Goal: Task Accomplishment & Management: Schedule Service

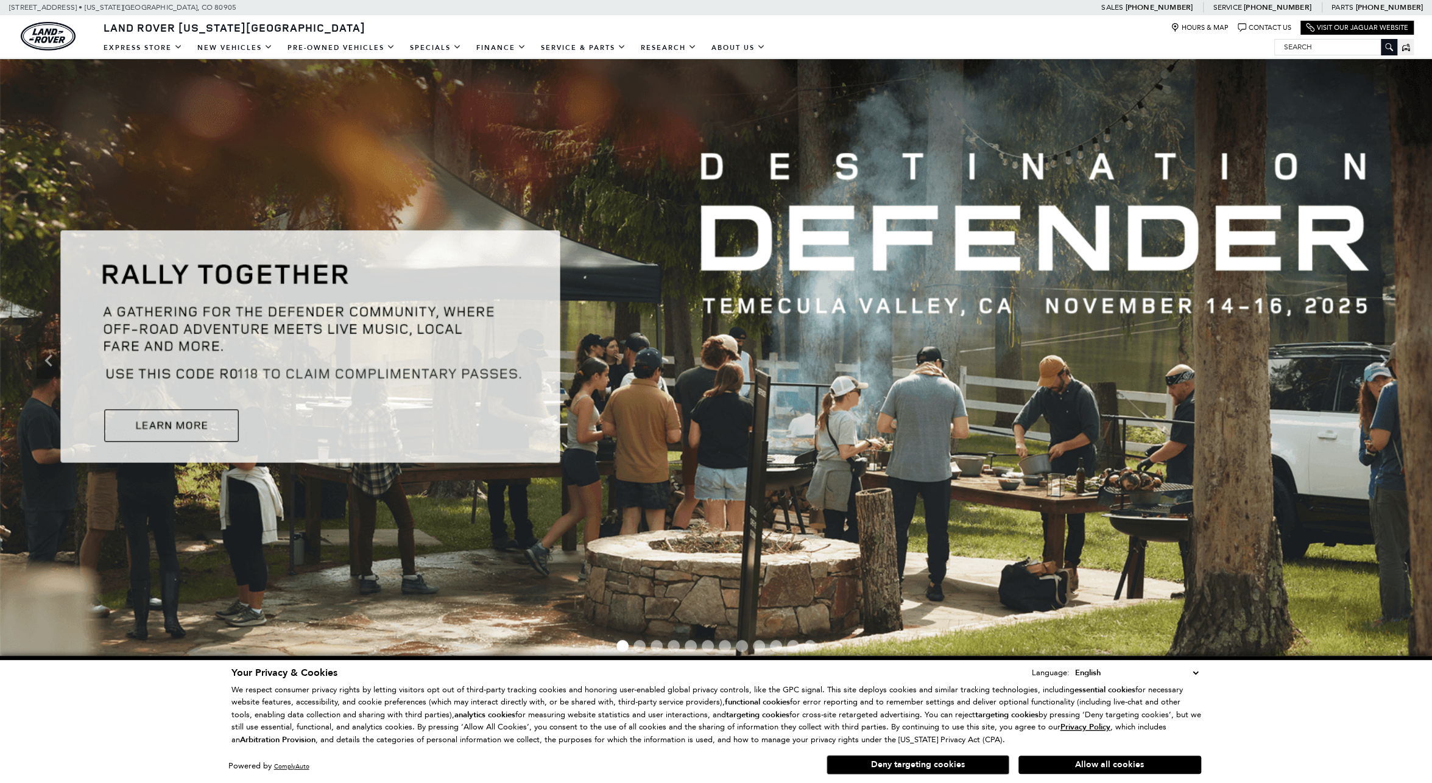
click at [928, 776] on div "Your Privacy & Cookies Language: English Spanish / Español English / [GEOGRAPHI…" at bounding box center [716, 722] width 974 height 116
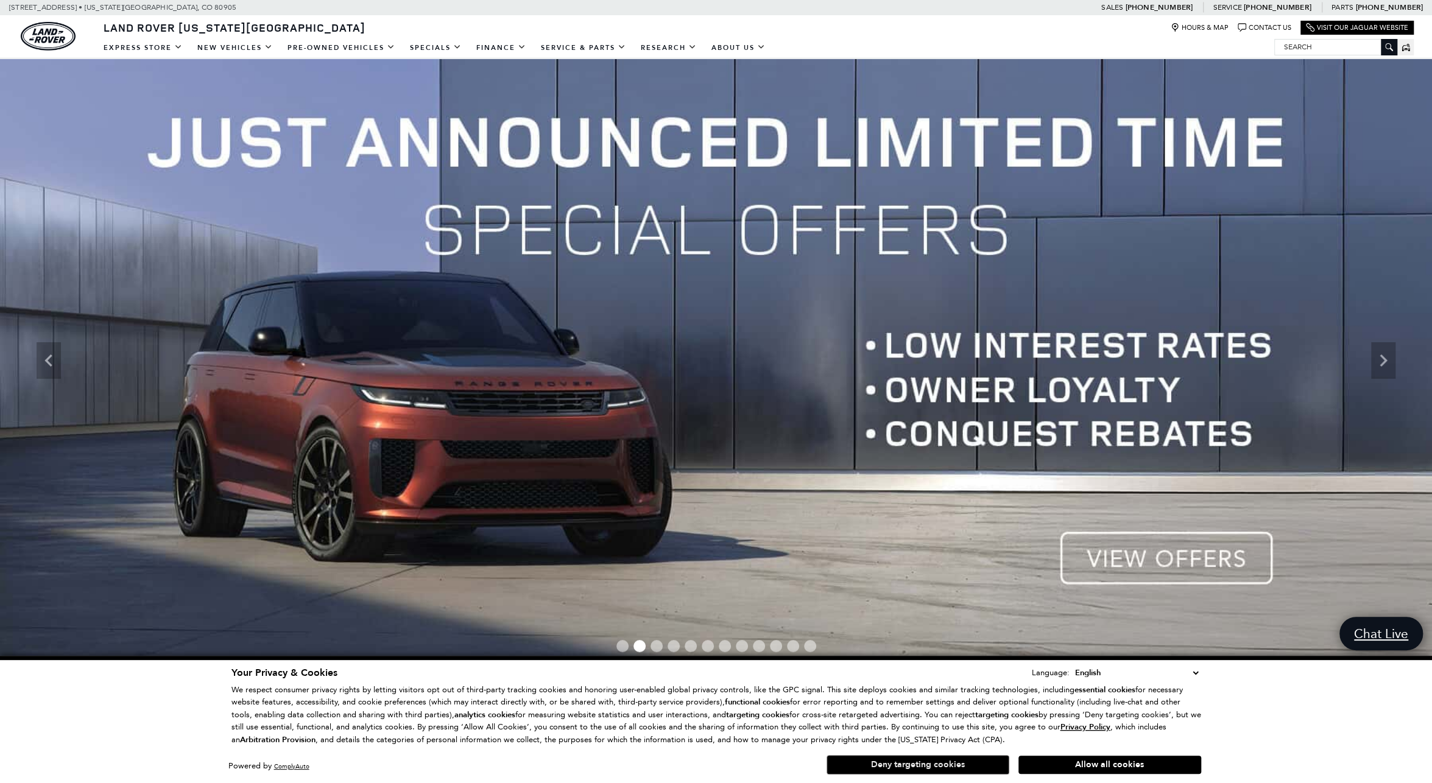
click at [907, 770] on button "Deny targeting cookies" at bounding box center [917, 764] width 183 height 19
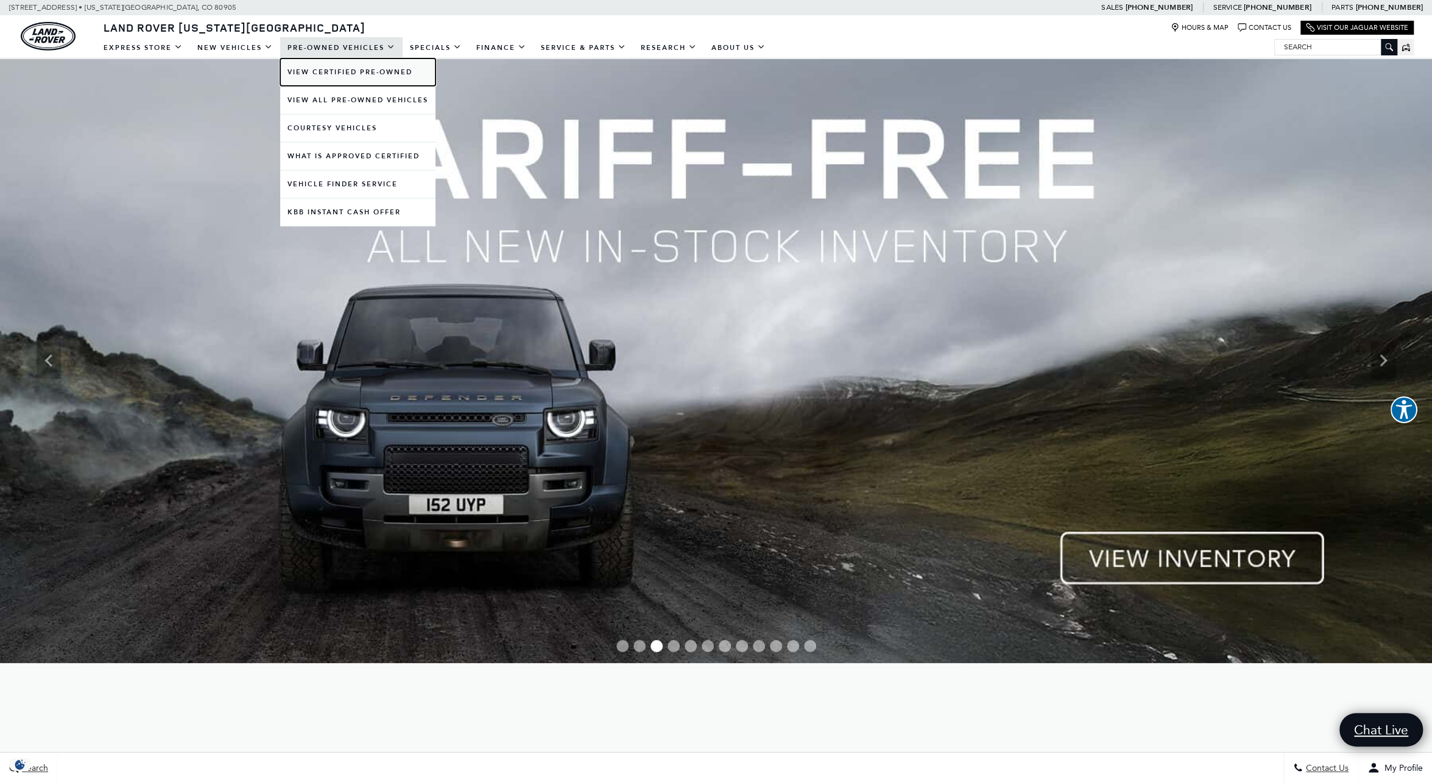
click at [348, 64] on link "View Certified Pre-Owned" at bounding box center [357, 71] width 155 height 27
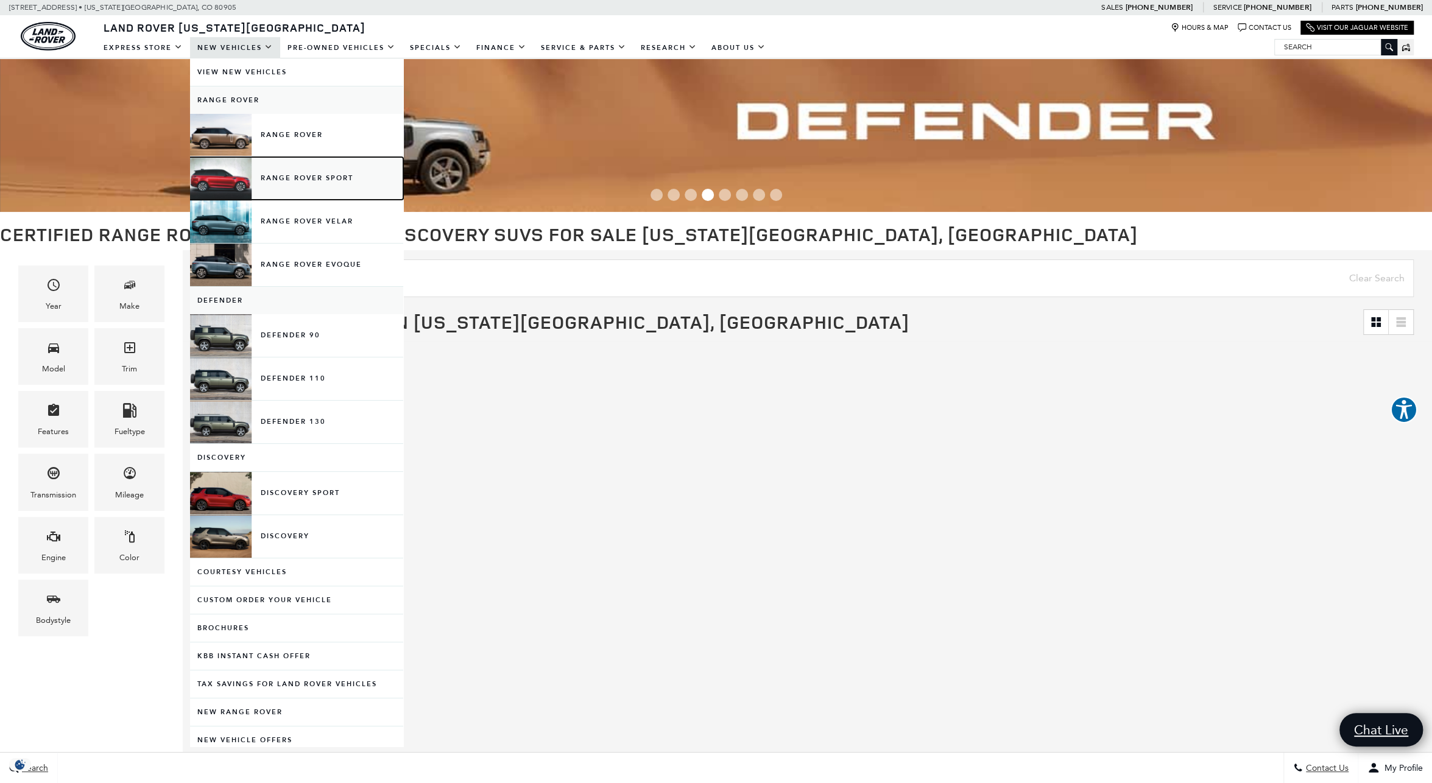
click at [310, 178] on link "Range Rover Sport" at bounding box center [296, 178] width 213 height 43
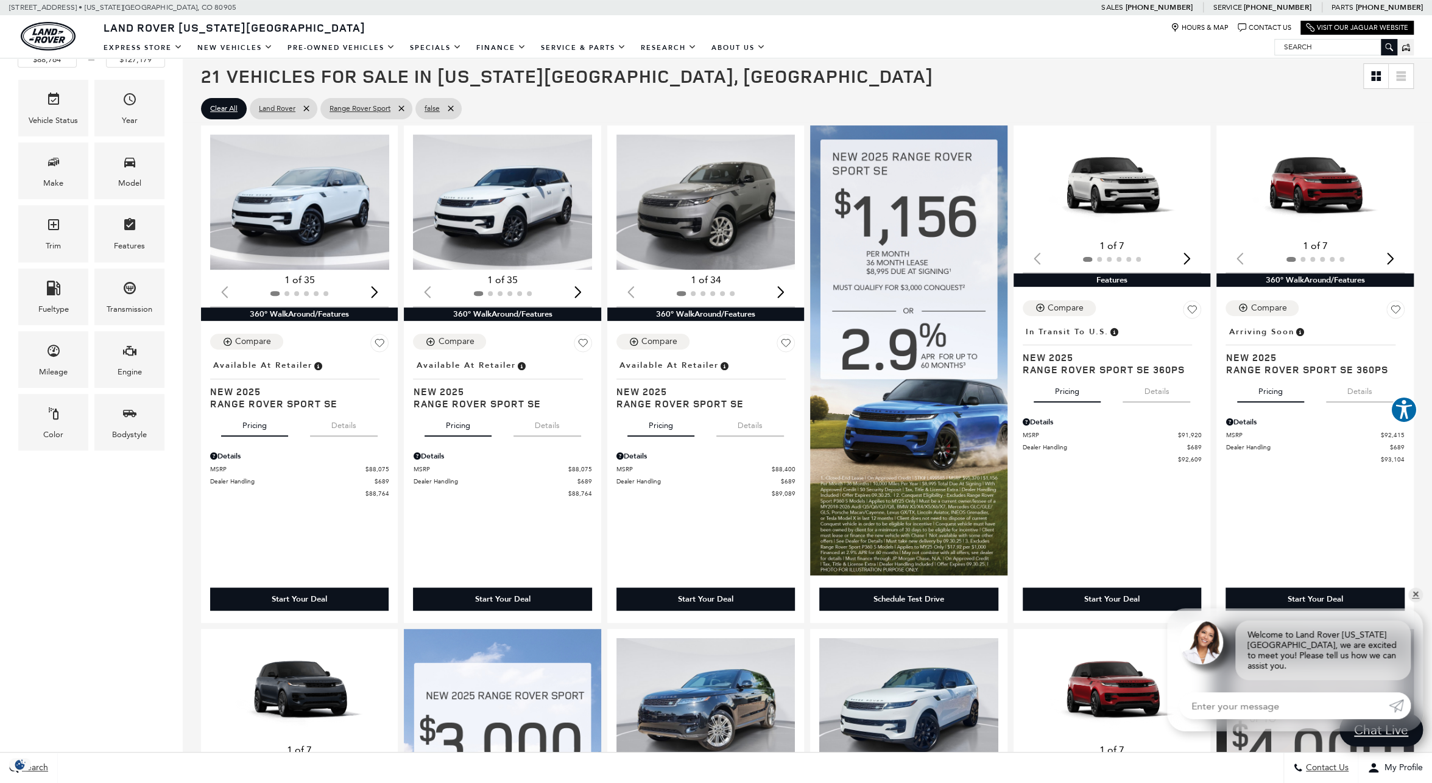
scroll to position [244, 0]
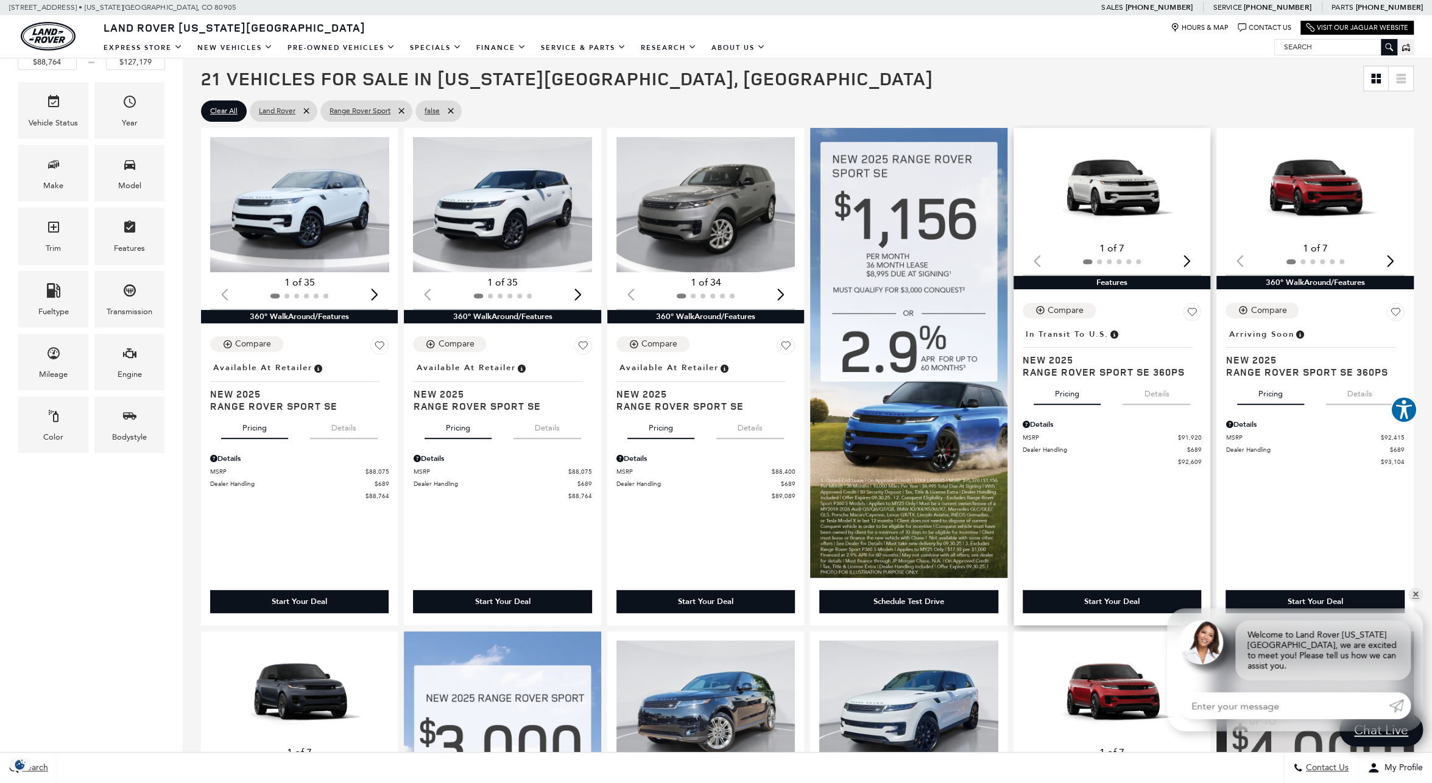
click at [1195, 255] on div "Next slide" at bounding box center [1186, 260] width 16 height 27
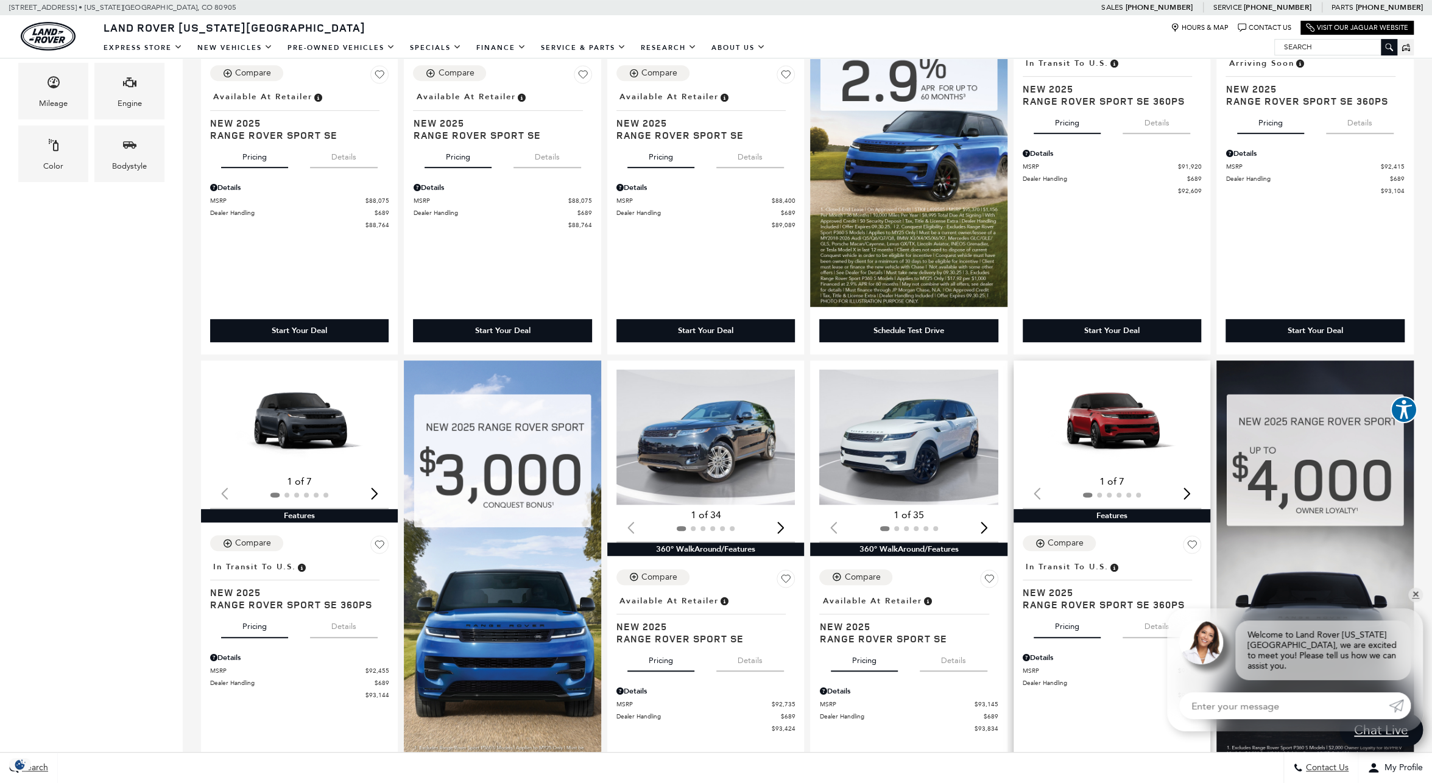
scroll to position [670, 0]
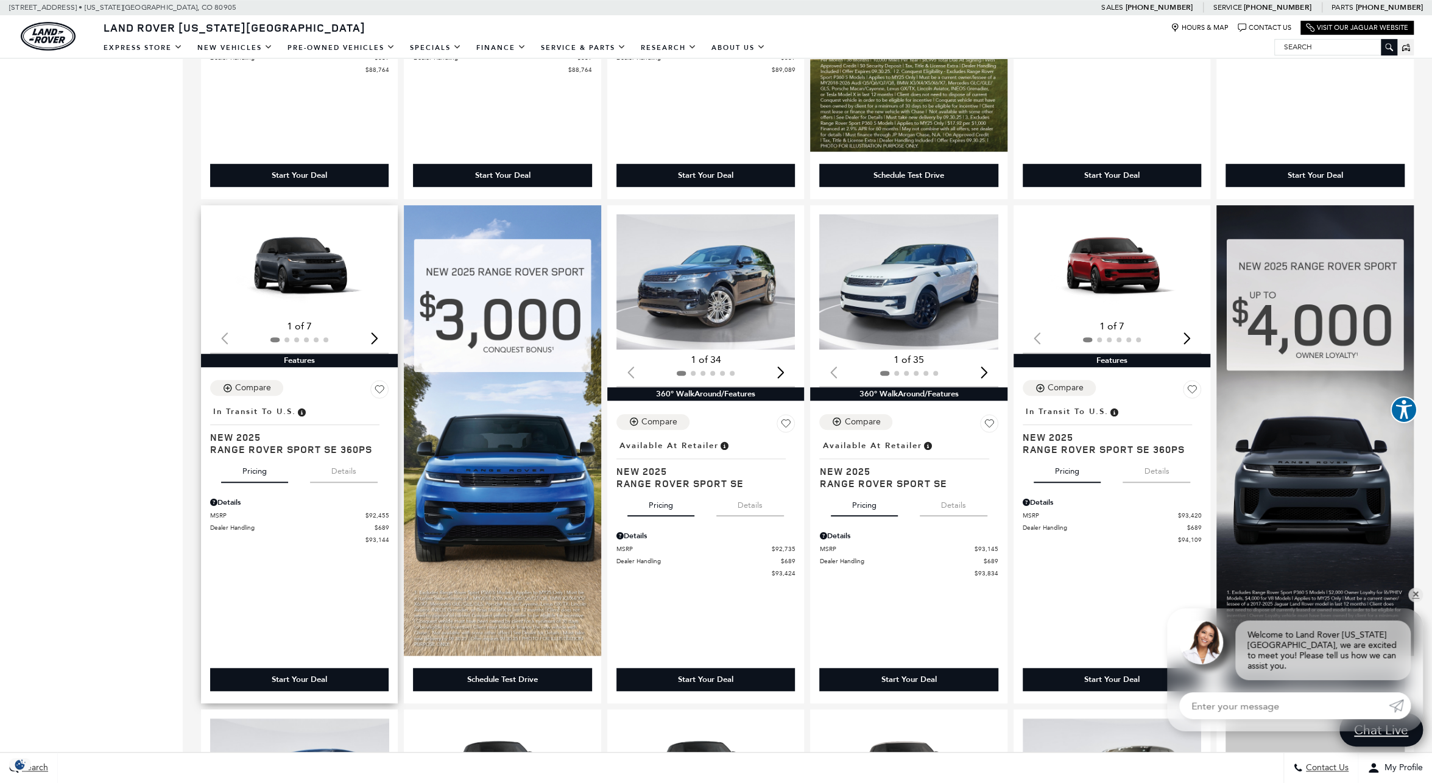
click at [375, 339] on div "Next slide" at bounding box center [374, 338] width 16 height 27
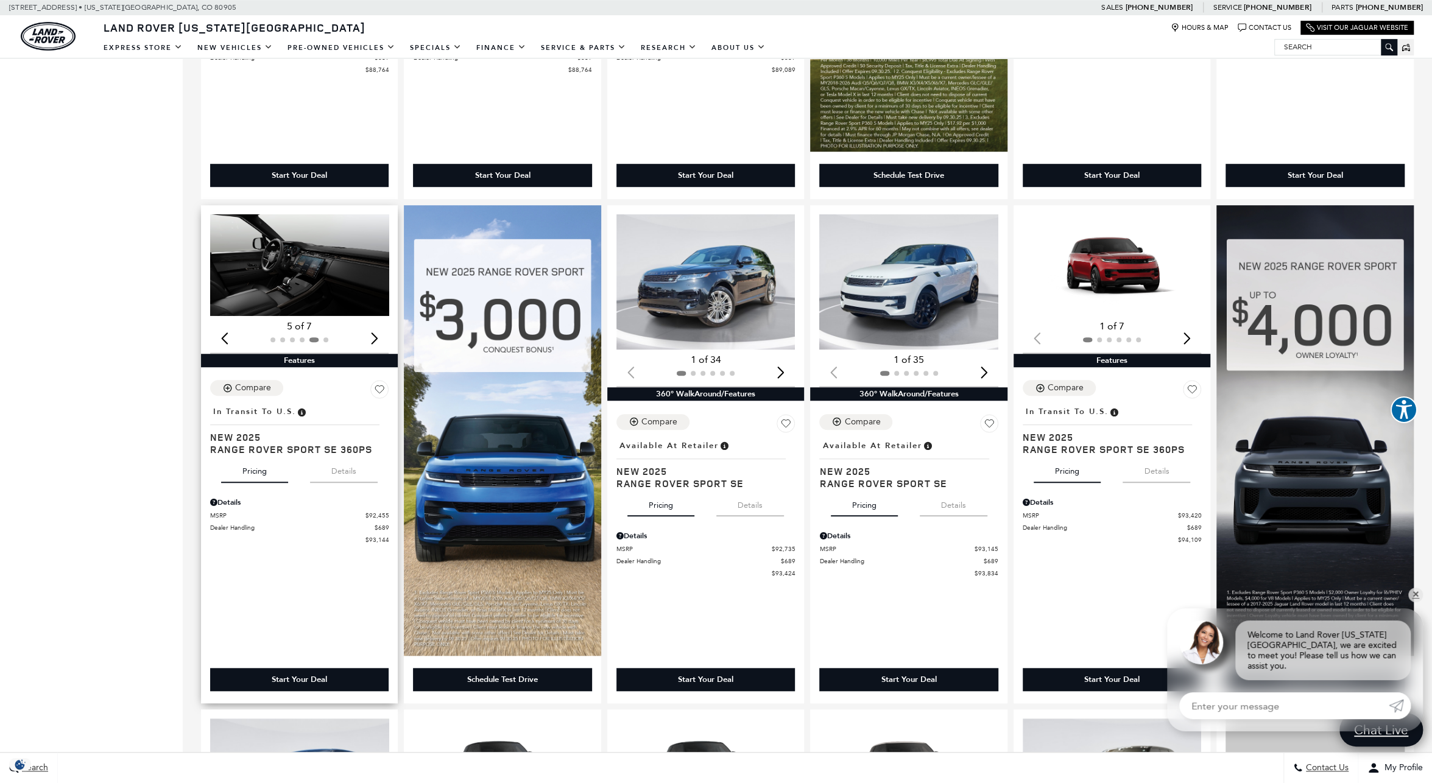
click at [375, 339] on div "Next slide" at bounding box center [374, 338] width 16 height 27
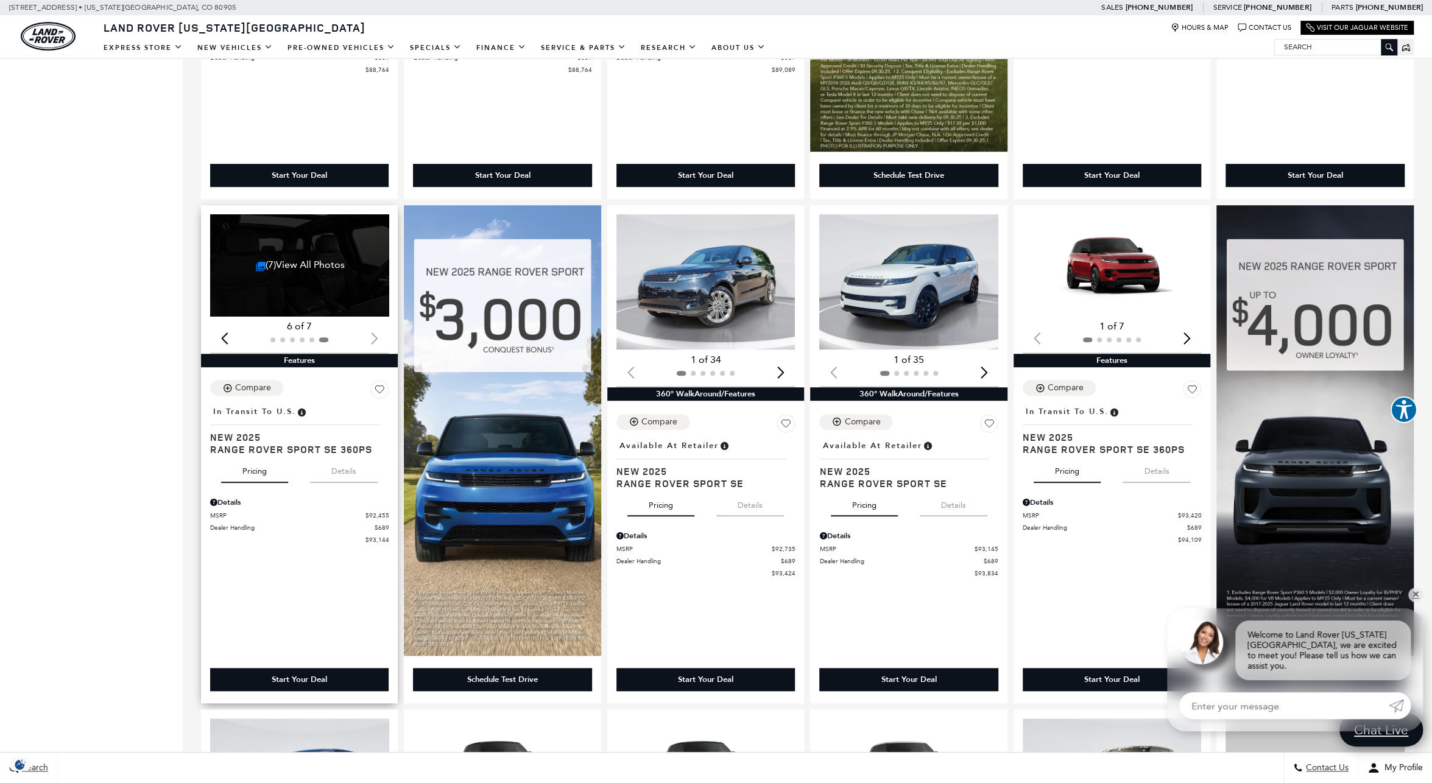
click at [375, 339] on div at bounding box center [299, 339] width 178 height 13
click at [315, 278] on div "(7) View All Photos" at bounding box center [300, 265] width 180 height 102
click at [298, 269] on link "(7) View All Photos" at bounding box center [300, 265] width 89 height 12
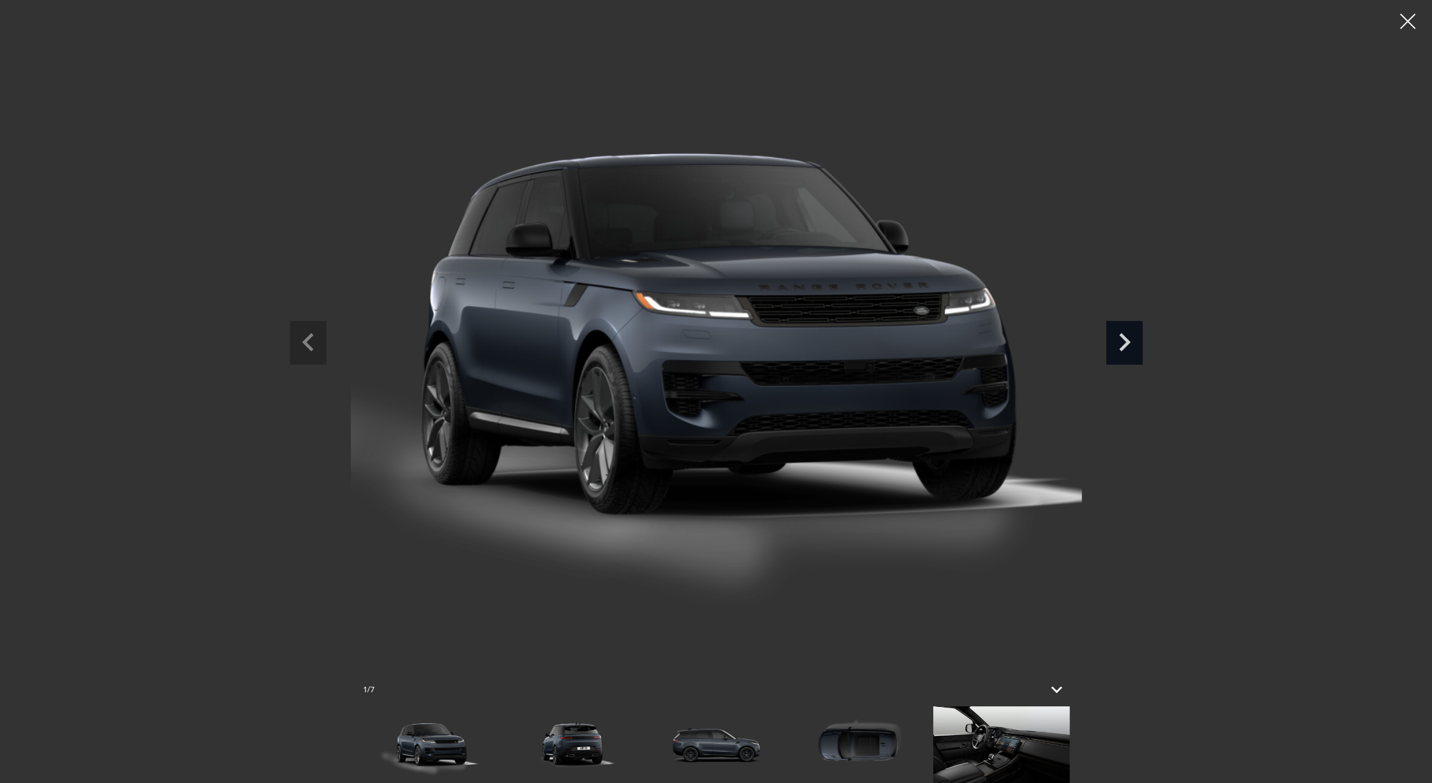
click at [1137, 333] on icon "Next slide" at bounding box center [1124, 341] width 37 height 40
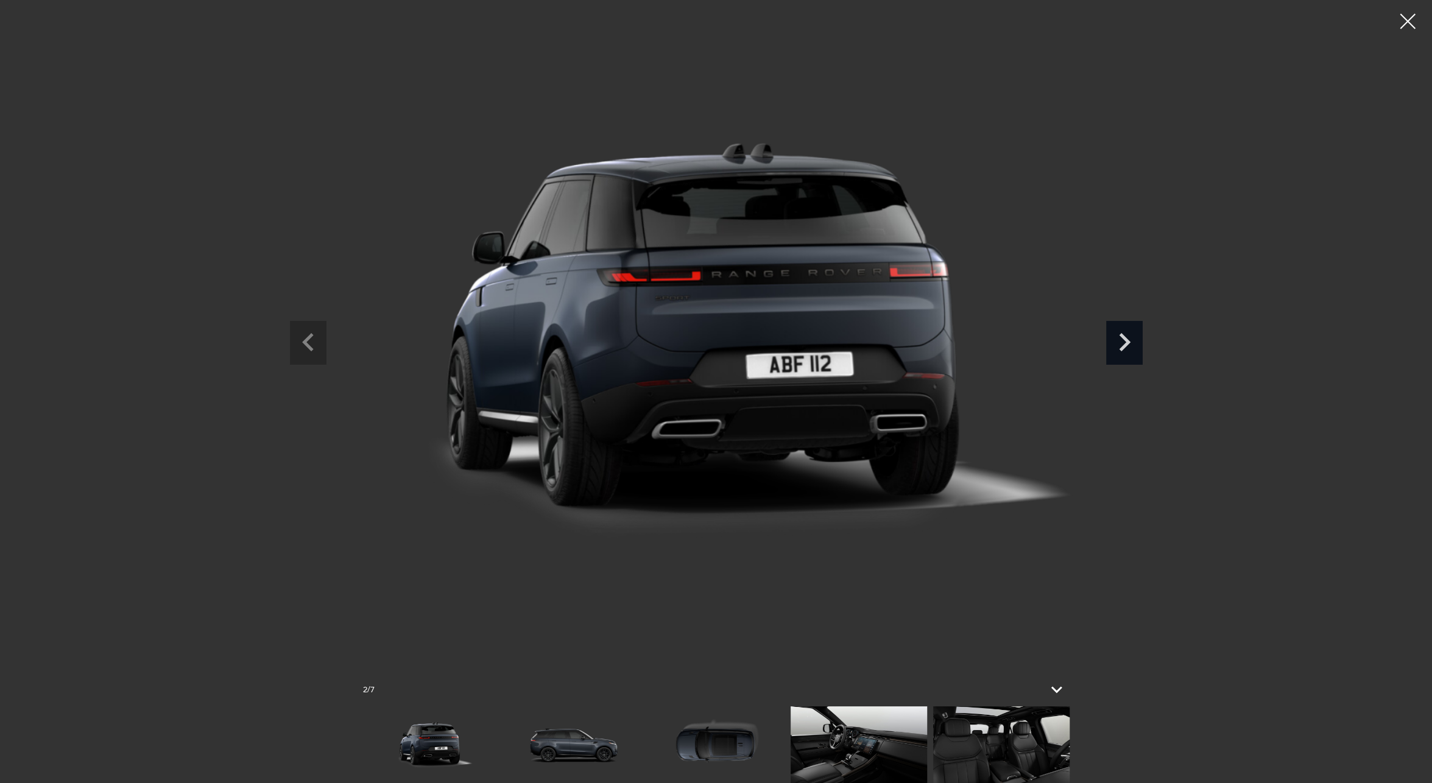
click at [1137, 333] on icon "Next slide" at bounding box center [1124, 341] width 37 height 40
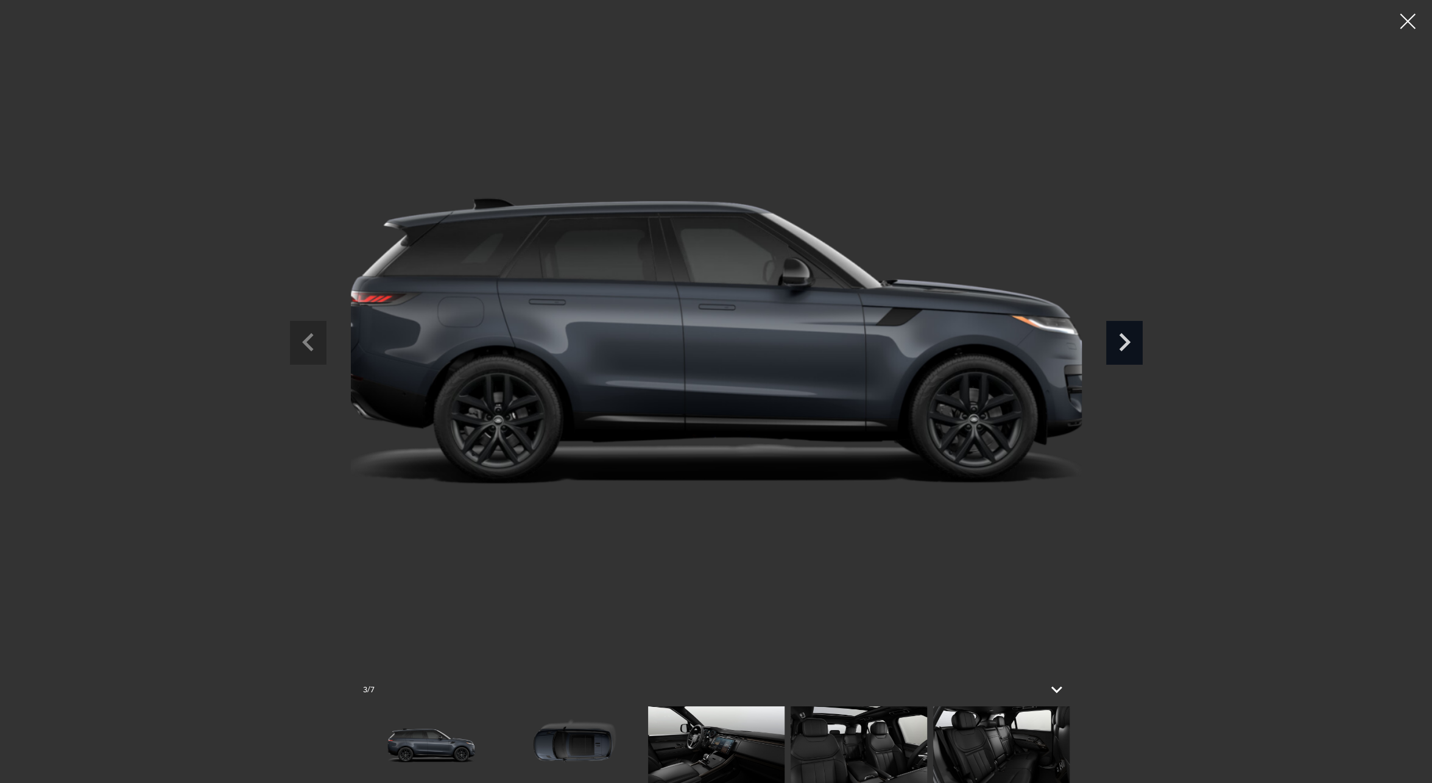
click at [1137, 333] on icon "Next slide" at bounding box center [1124, 341] width 37 height 40
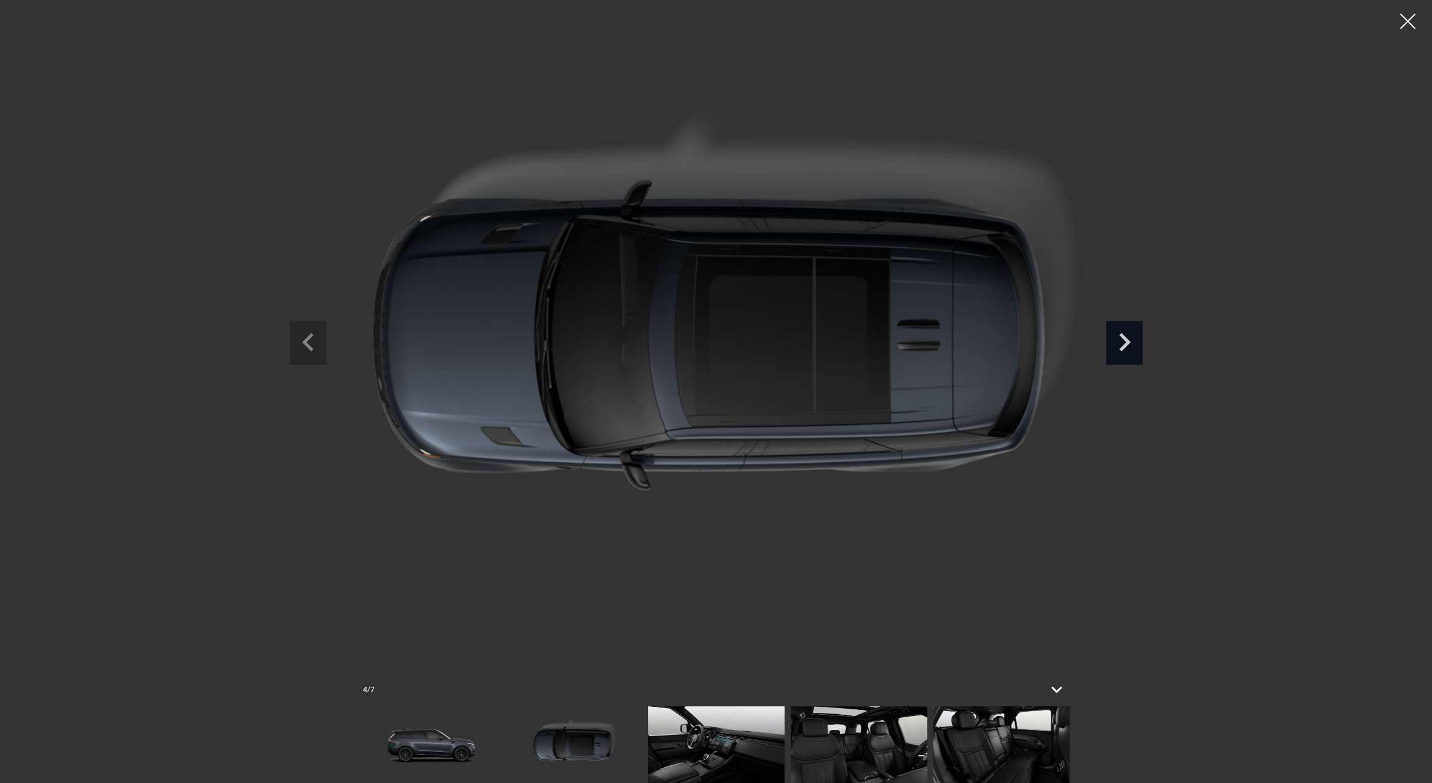
click at [1137, 333] on icon "Next slide" at bounding box center [1124, 341] width 37 height 40
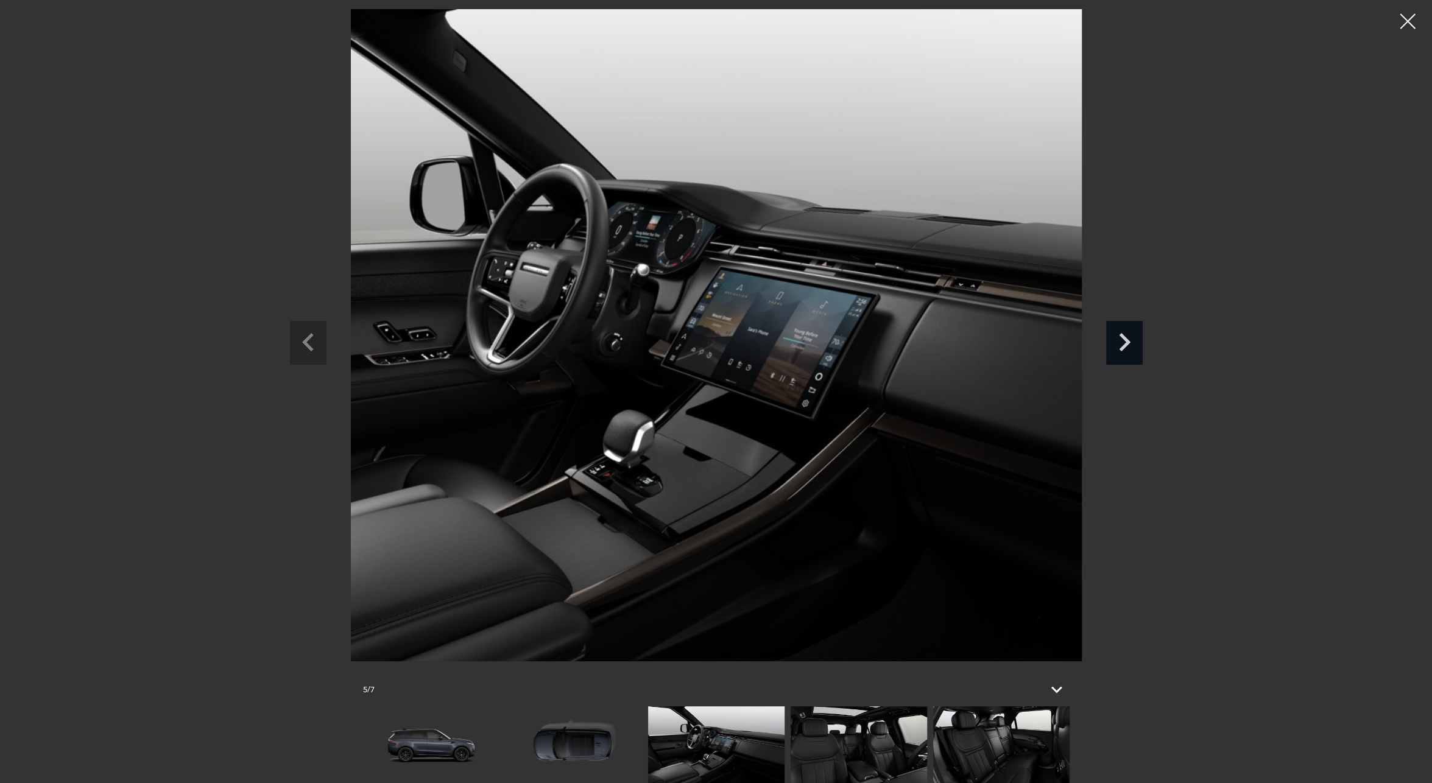
click at [1137, 333] on icon "Next slide" at bounding box center [1124, 341] width 37 height 40
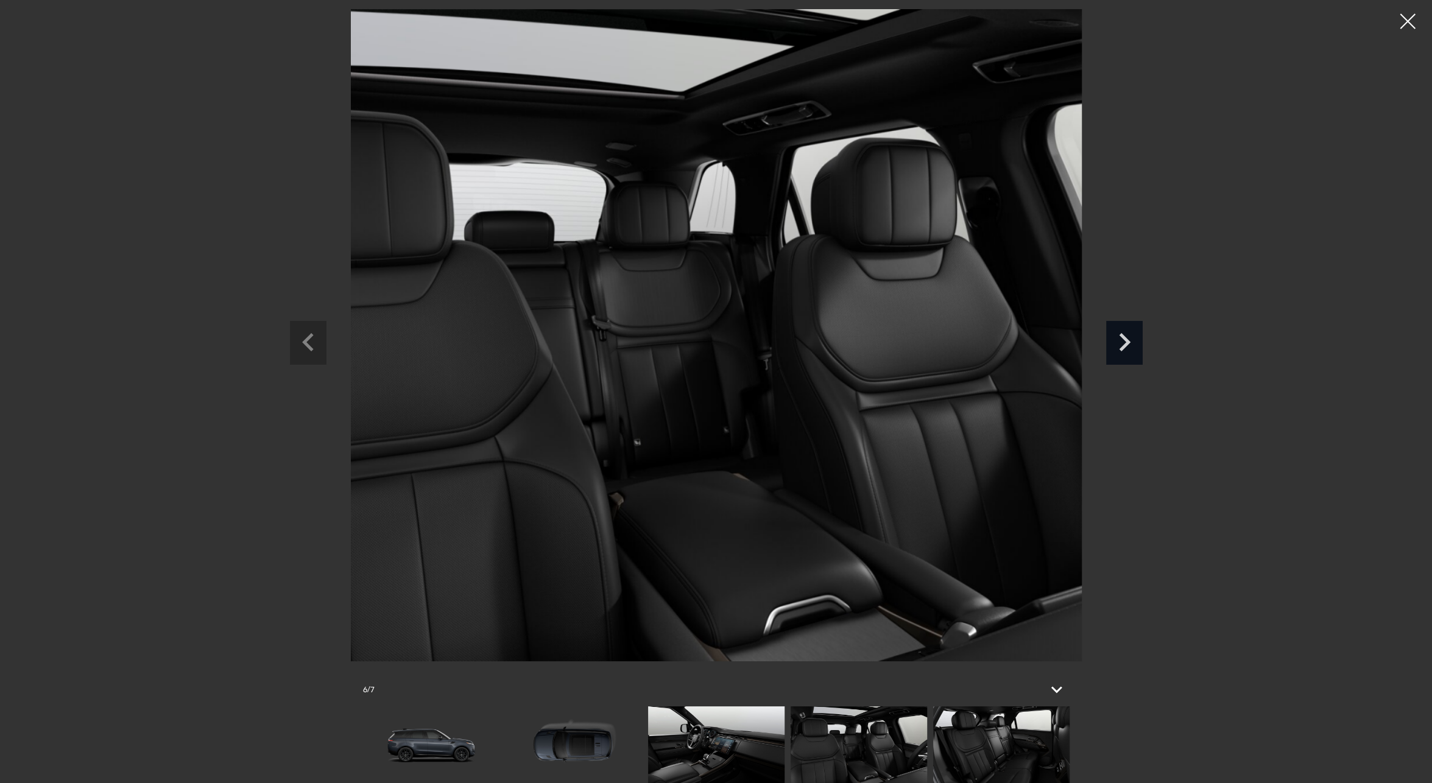
click at [1137, 333] on icon "Next slide" at bounding box center [1124, 341] width 37 height 40
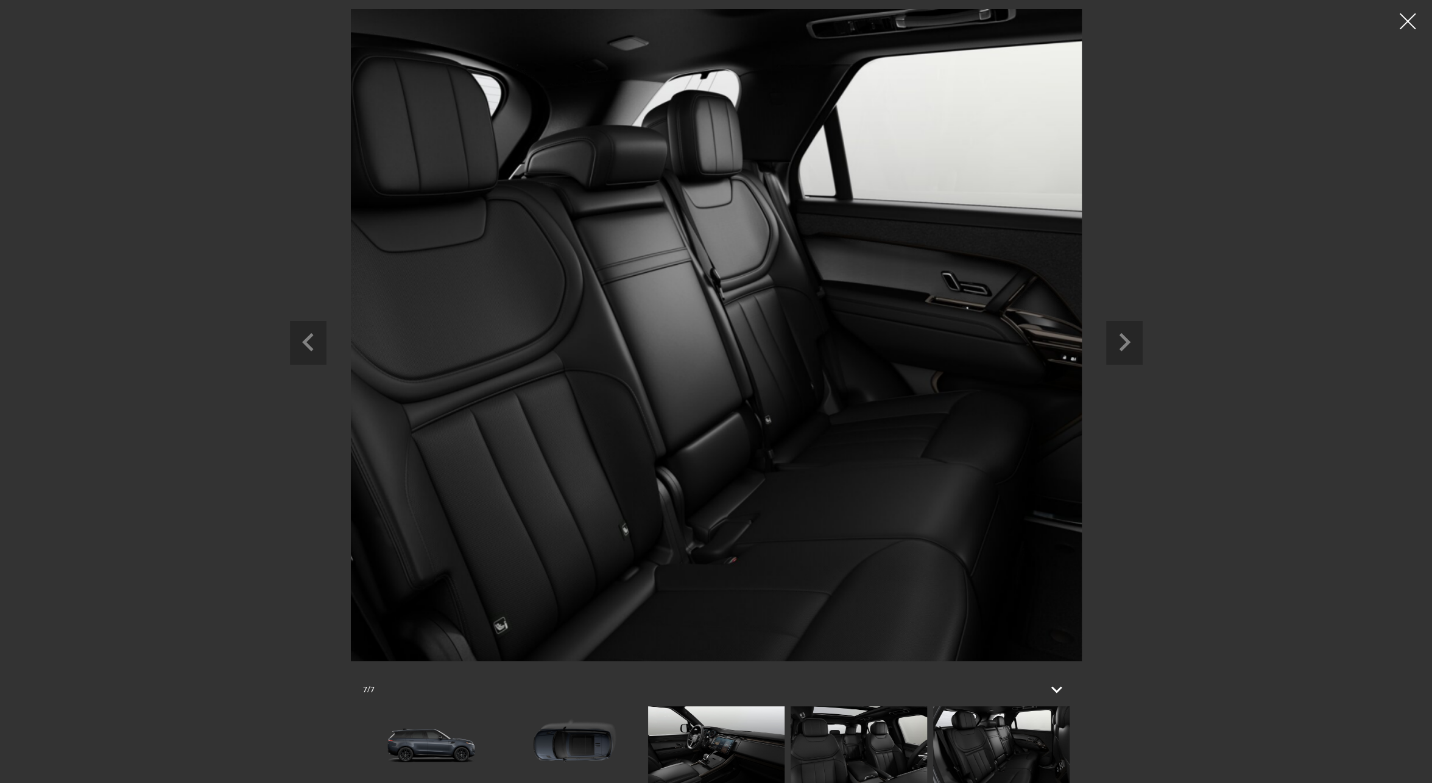
click at [1406, 20] on div at bounding box center [1408, 21] width 32 height 32
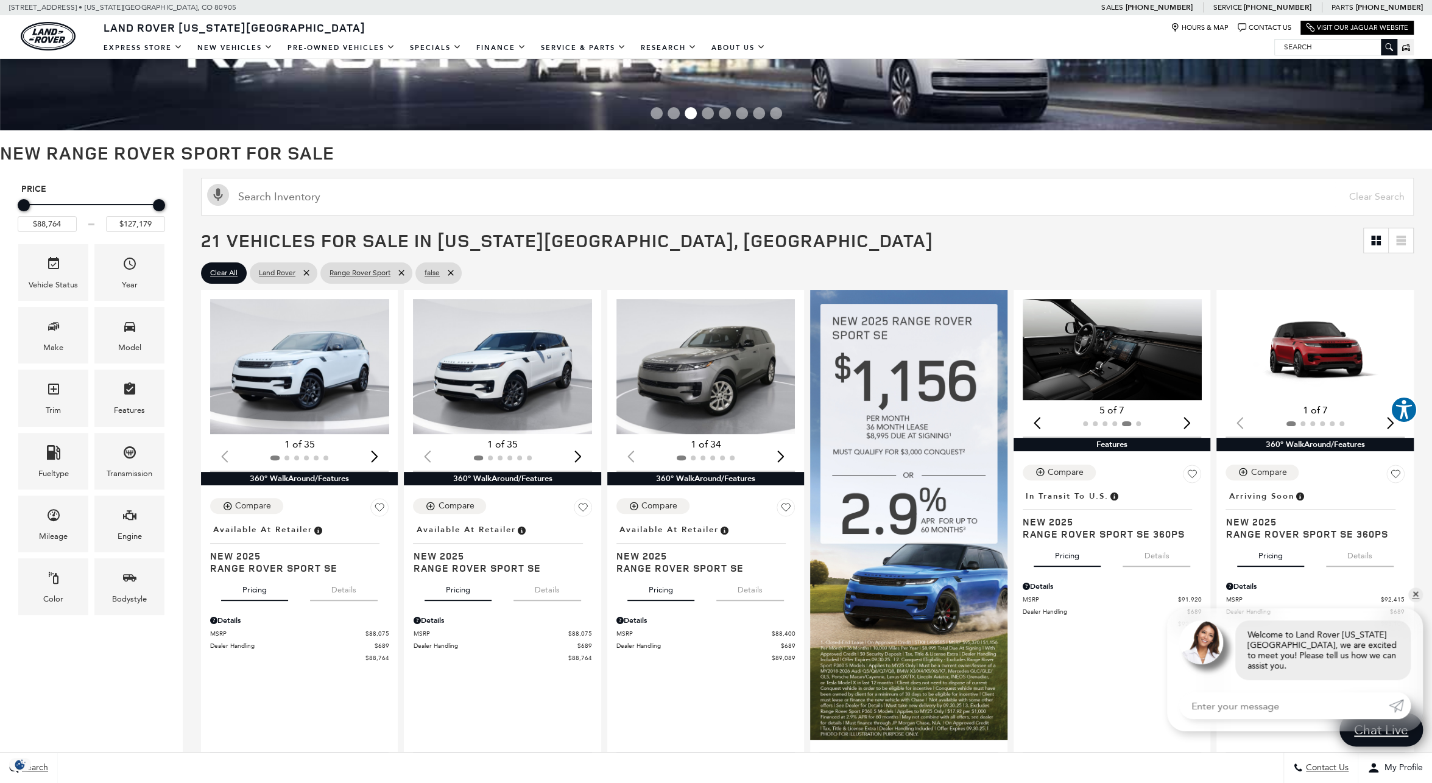
scroll to position [0, 0]
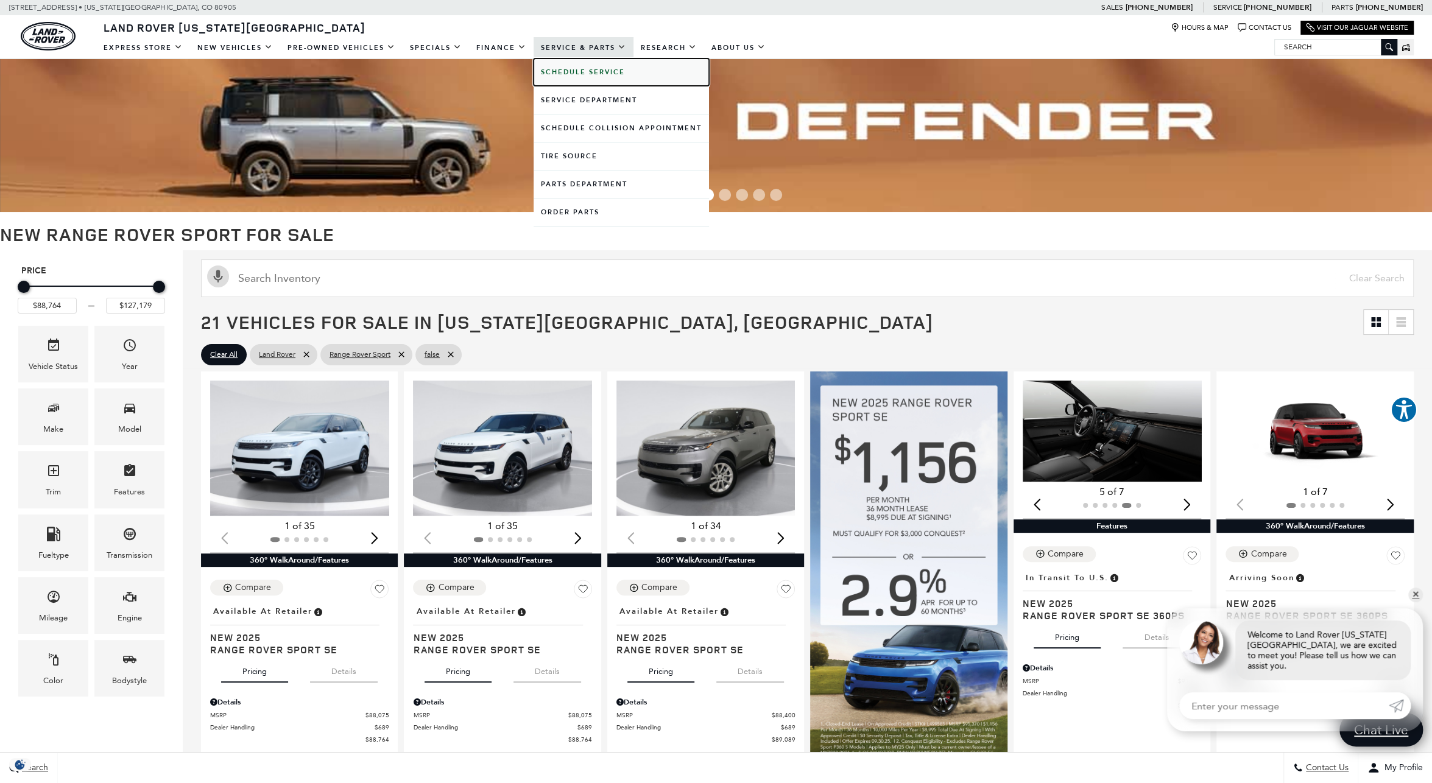
click at [597, 72] on b "Schedule Service" at bounding box center [583, 72] width 84 height 9
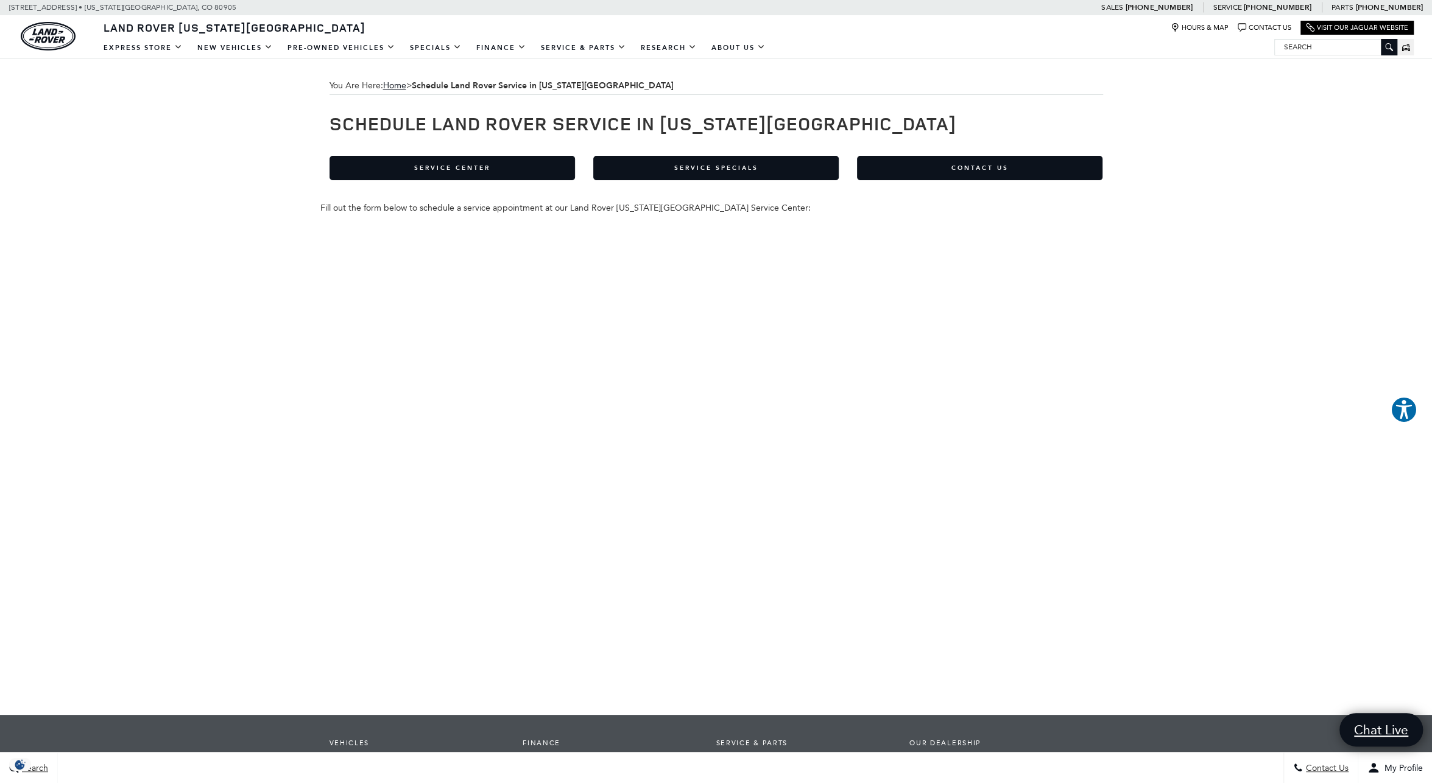
click at [158, 347] on div "You Are Here: Home > Schedule Land Rover Service in [US_STATE][GEOGRAPHIC_DATA]…" at bounding box center [716, 539] width 1432 height 962
